Goal: Information Seeking & Learning: Learn about a topic

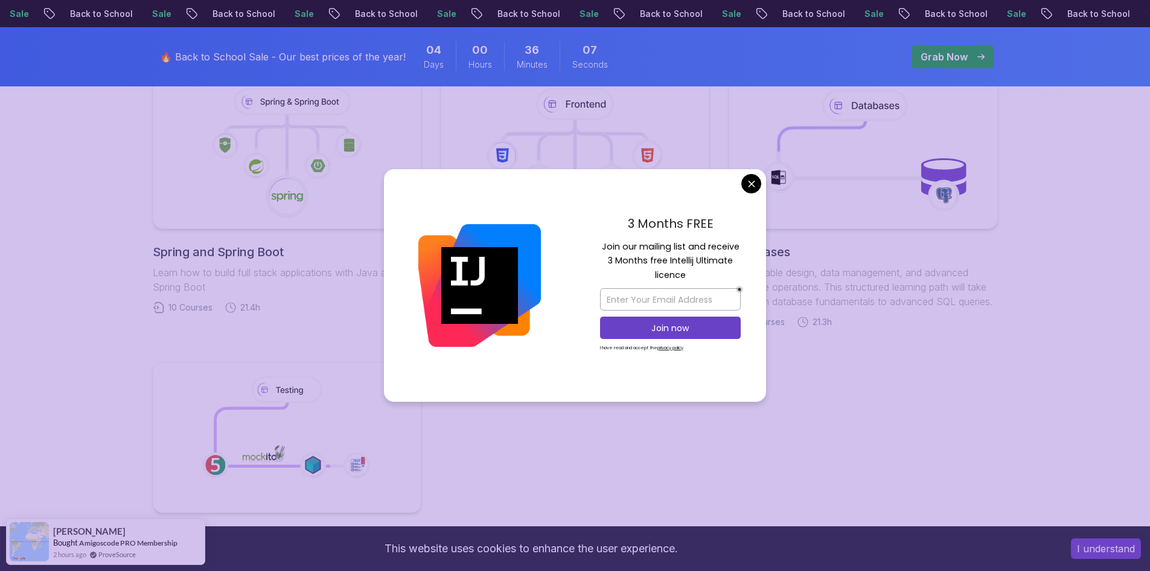
scroll to position [483, 0]
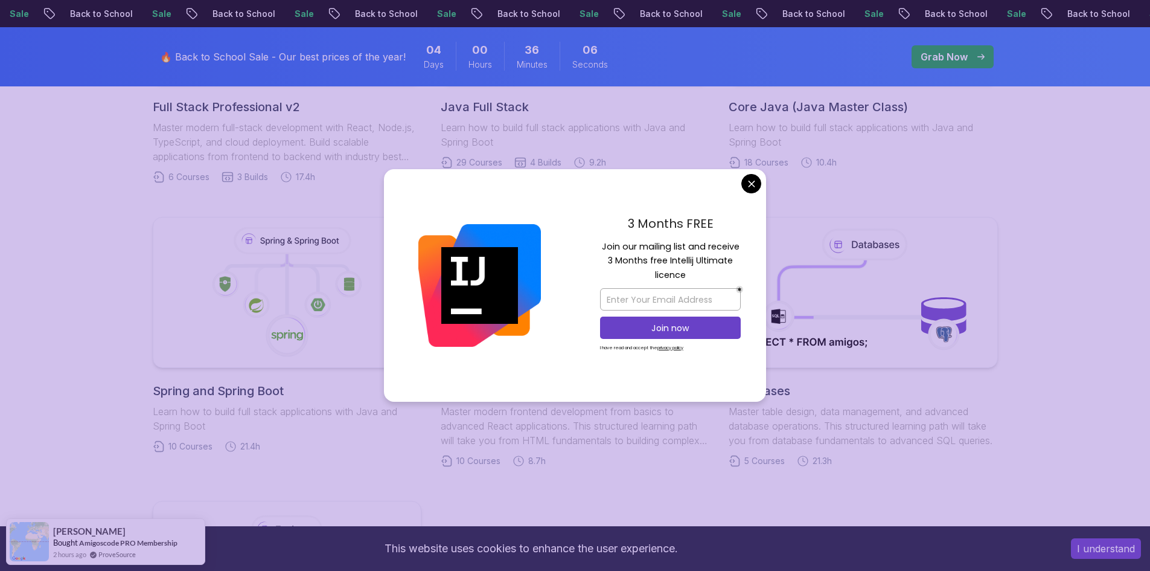
click at [750, 182] on body "Sale Back to School Sale Back to School Sale Back to School Sale Back to School…" at bounding box center [575, 457] width 1150 height 1880
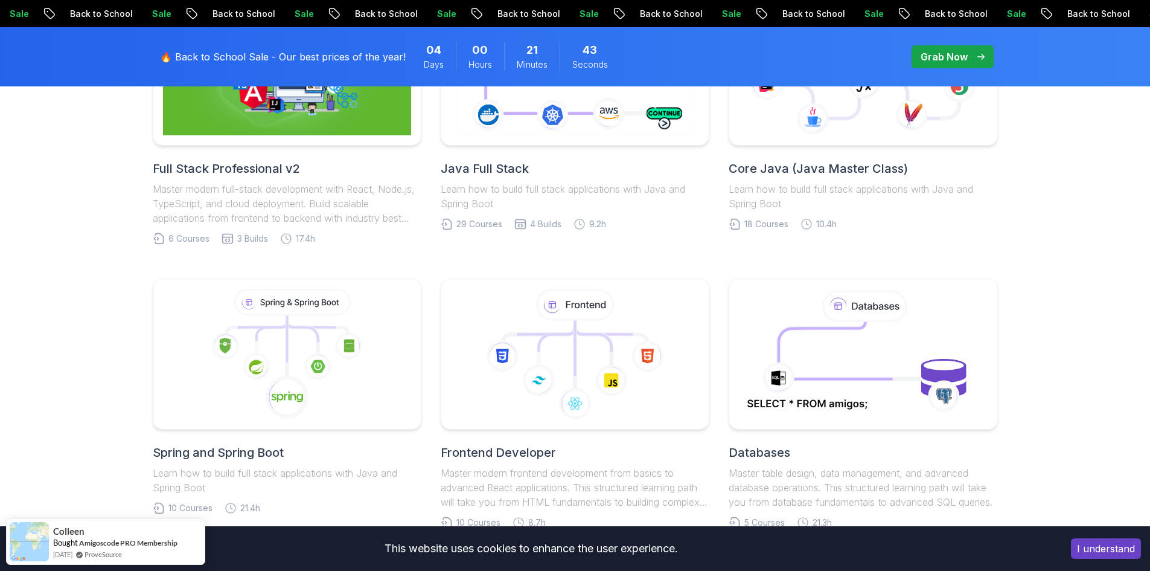
scroll to position [362, 0]
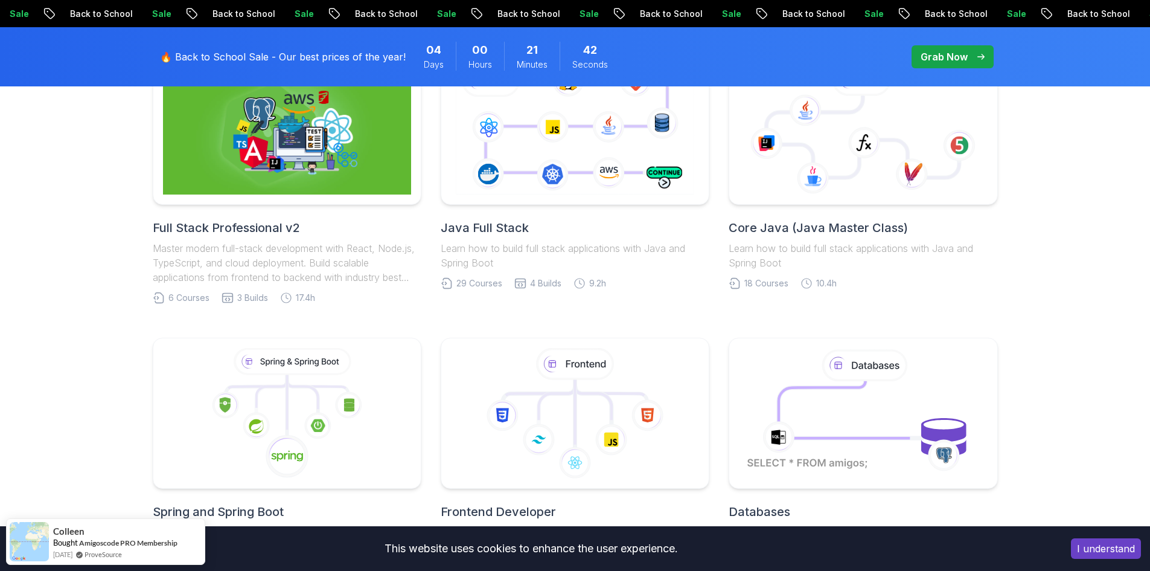
click at [868, 225] on h2 "Core Java (Java Master Class)" at bounding box center [863, 227] width 269 height 17
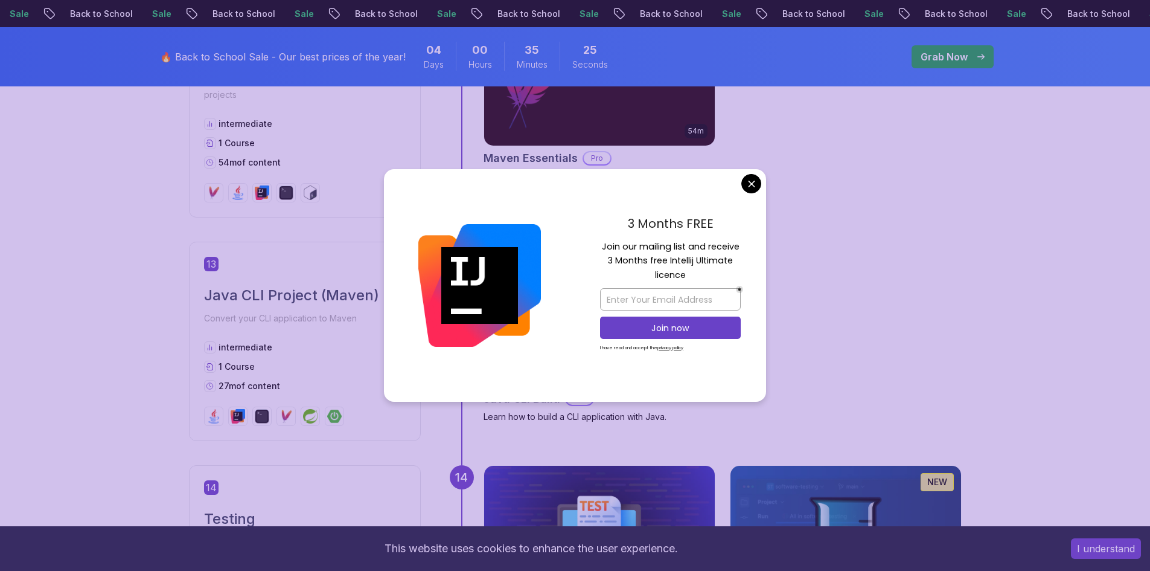
scroll to position [3569, 0]
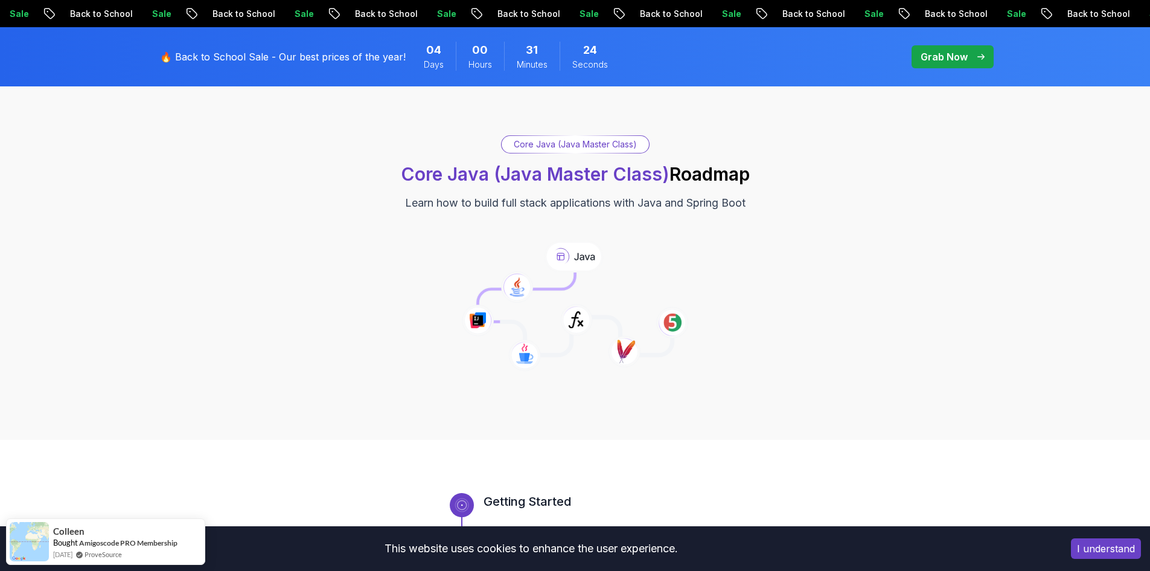
scroll to position [0, 0]
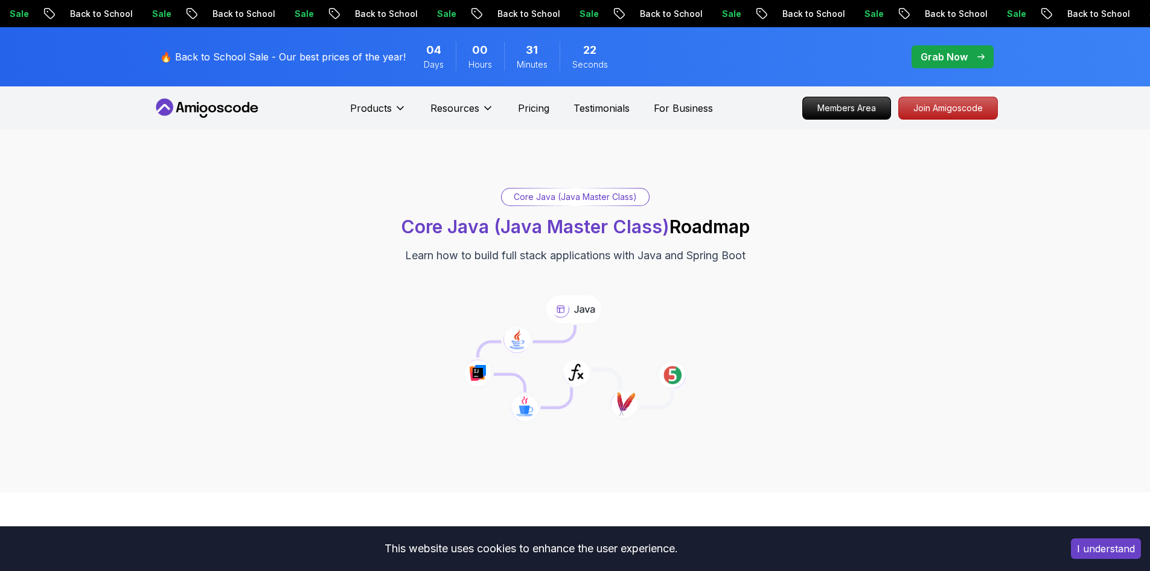
drag, startPoint x: 398, startPoint y: 222, endPoint x: 777, endPoint y: 233, distance: 379.4
click at [777, 233] on div "Core Java (Java Master Class) Core Java (Java Master Class) Roadmap Learn how t…" at bounding box center [575, 226] width 845 height 76
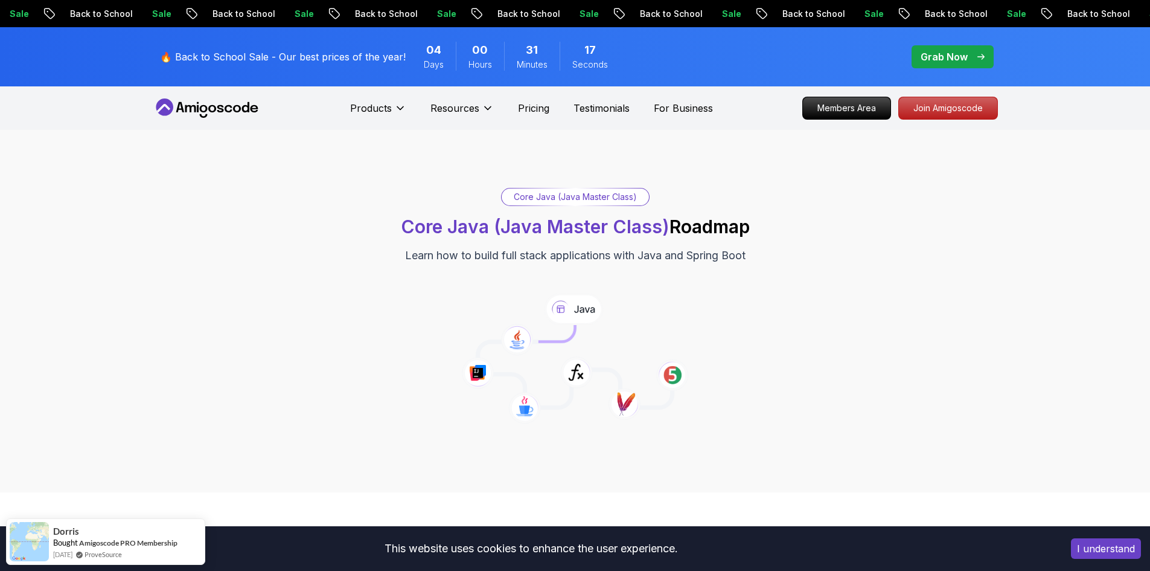
drag, startPoint x: 150, startPoint y: 106, endPoint x: 269, endPoint y: 107, distance: 119.6
click at [269, 107] on div "Products Resources Pricing Testimonials For Business Members Area Join Amigosco…" at bounding box center [575, 107] width 1150 height 43
